Goal: Transaction & Acquisition: Purchase product/service

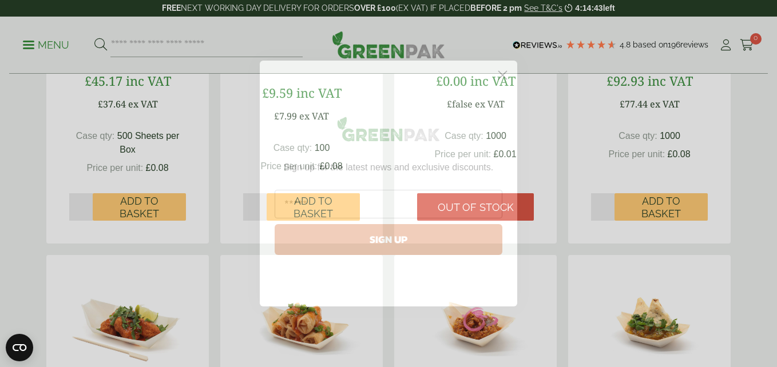
scroll to position [343, 0]
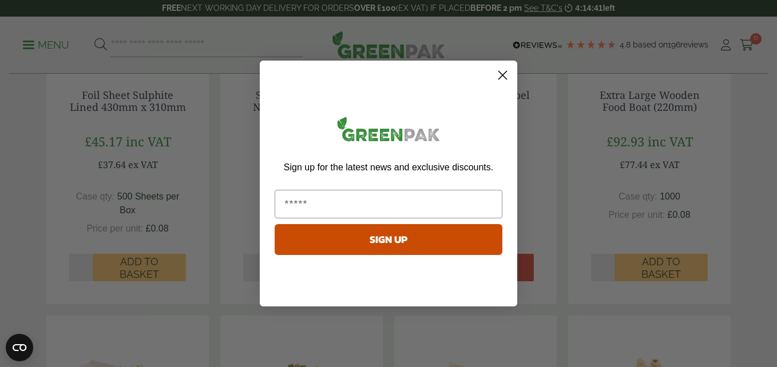
drag, startPoint x: 502, startPoint y: 73, endPoint x: 493, endPoint y: 73, distance: 9.2
click at [502, 73] on circle "Close dialog" at bounding box center [502, 75] width 19 height 19
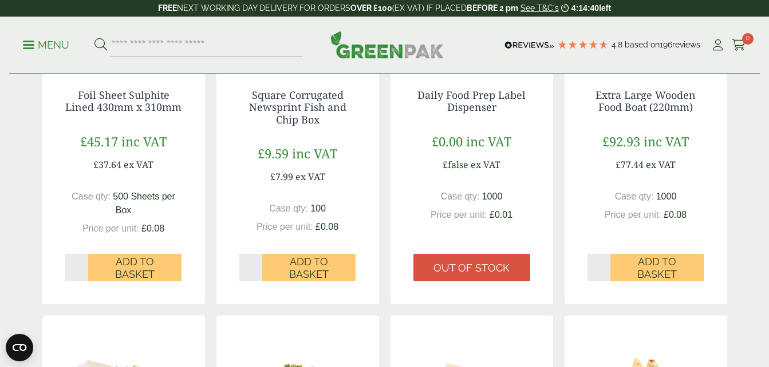
click at [34, 42] on p "Menu" at bounding box center [46, 45] width 46 height 14
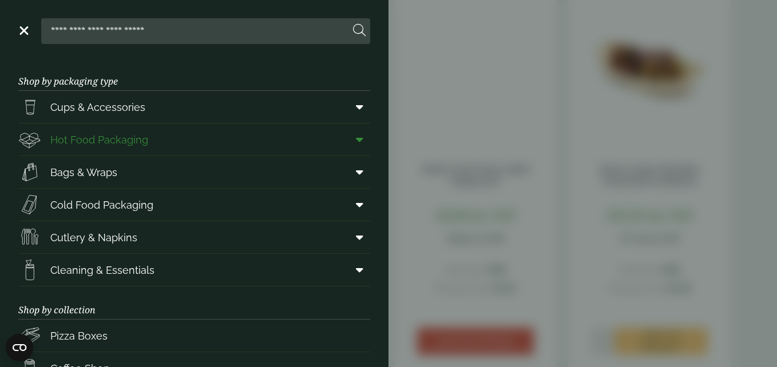
click at [116, 139] on span "Hot Food Packaging" at bounding box center [99, 139] width 98 height 15
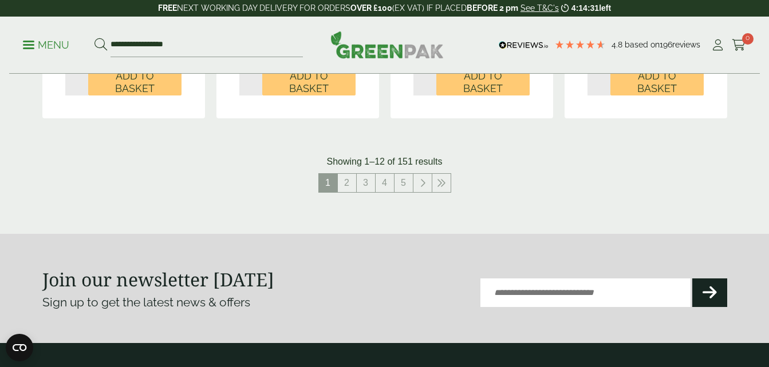
scroll to position [1374, 0]
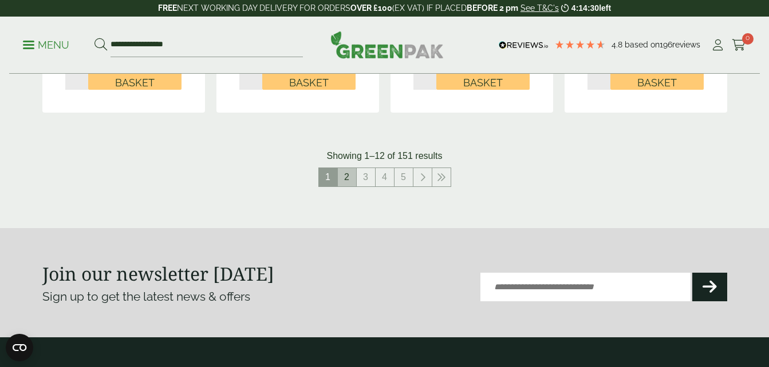
click at [349, 179] on link "2" at bounding box center [347, 177] width 18 height 18
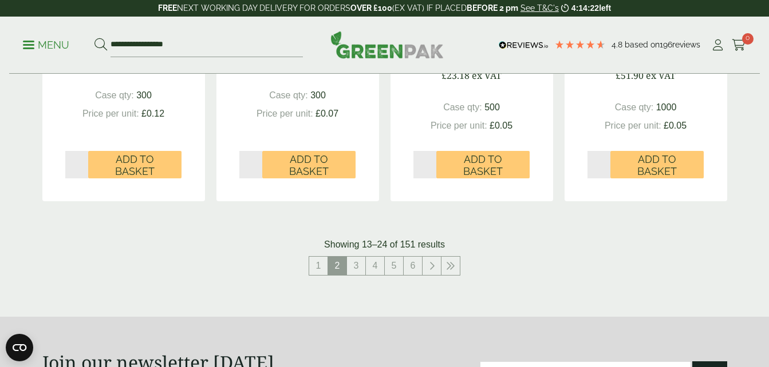
scroll to position [1317, 0]
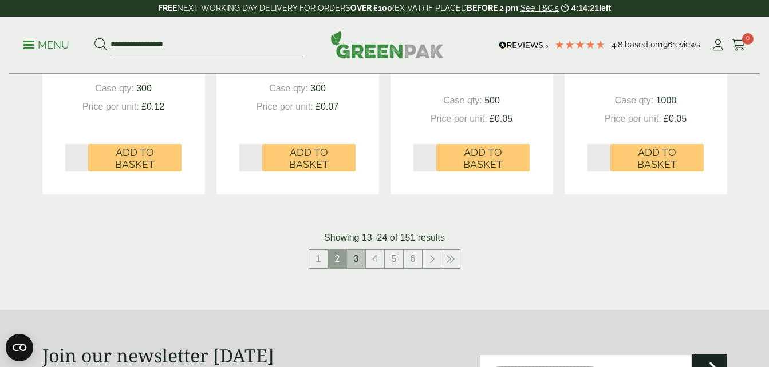
click at [353, 260] on link "3" at bounding box center [356, 259] width 18 height 18
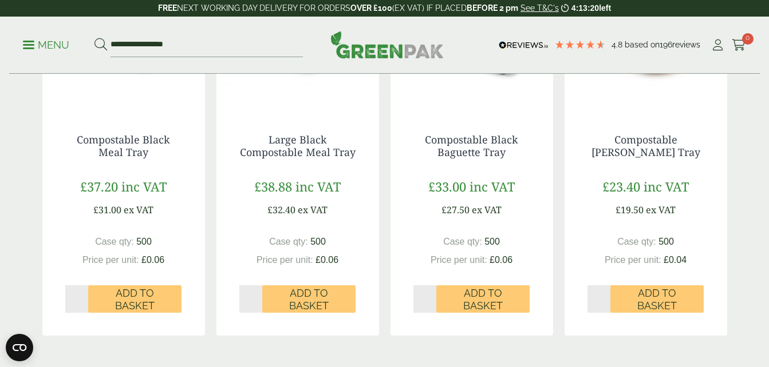
scroll to position [1030, 0]
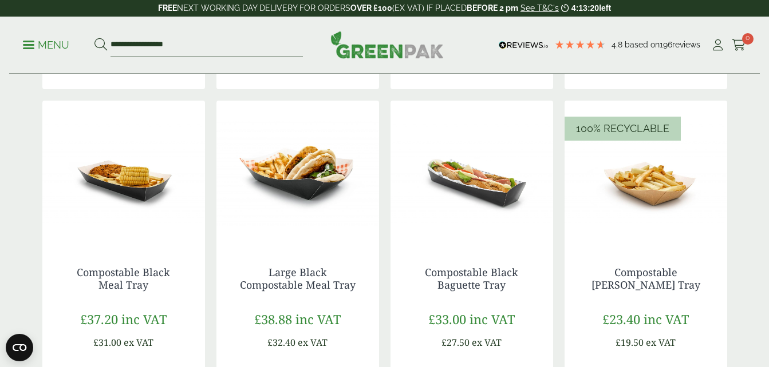
click at [195, 48] on input "**********" at bounding box center [206, 45] width 192 height 24
drag, startPoint x: 195, startPoint y: 48, endPoint x: 97, endPoint y: 35, distance: 98.6
click at [97, 35] on form "**********" at bounding box center [198, 45] width 208 height 24
type input "****"
click at [94, 38] on button at bounding box center [100, 45] width 13 height 15
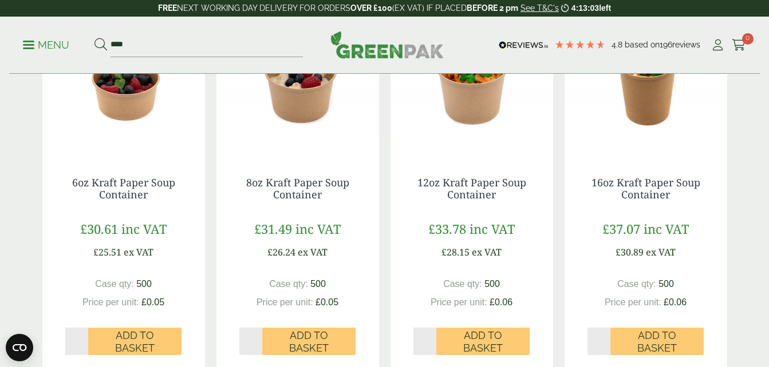
scroll to position [229, 0]
